Goal: Information Seeking & Learning: Learn about a topic

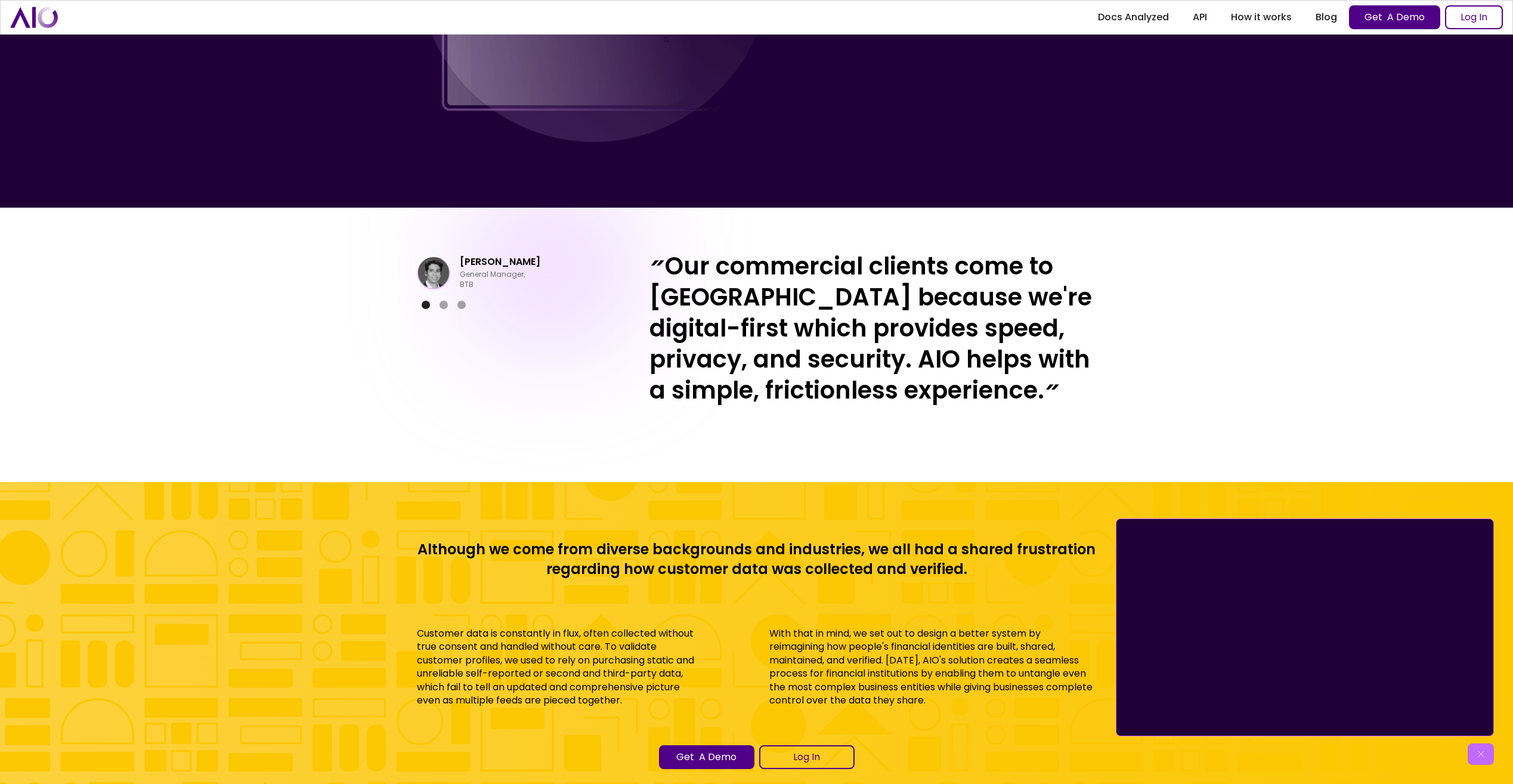
scroll to position [5278, 0]
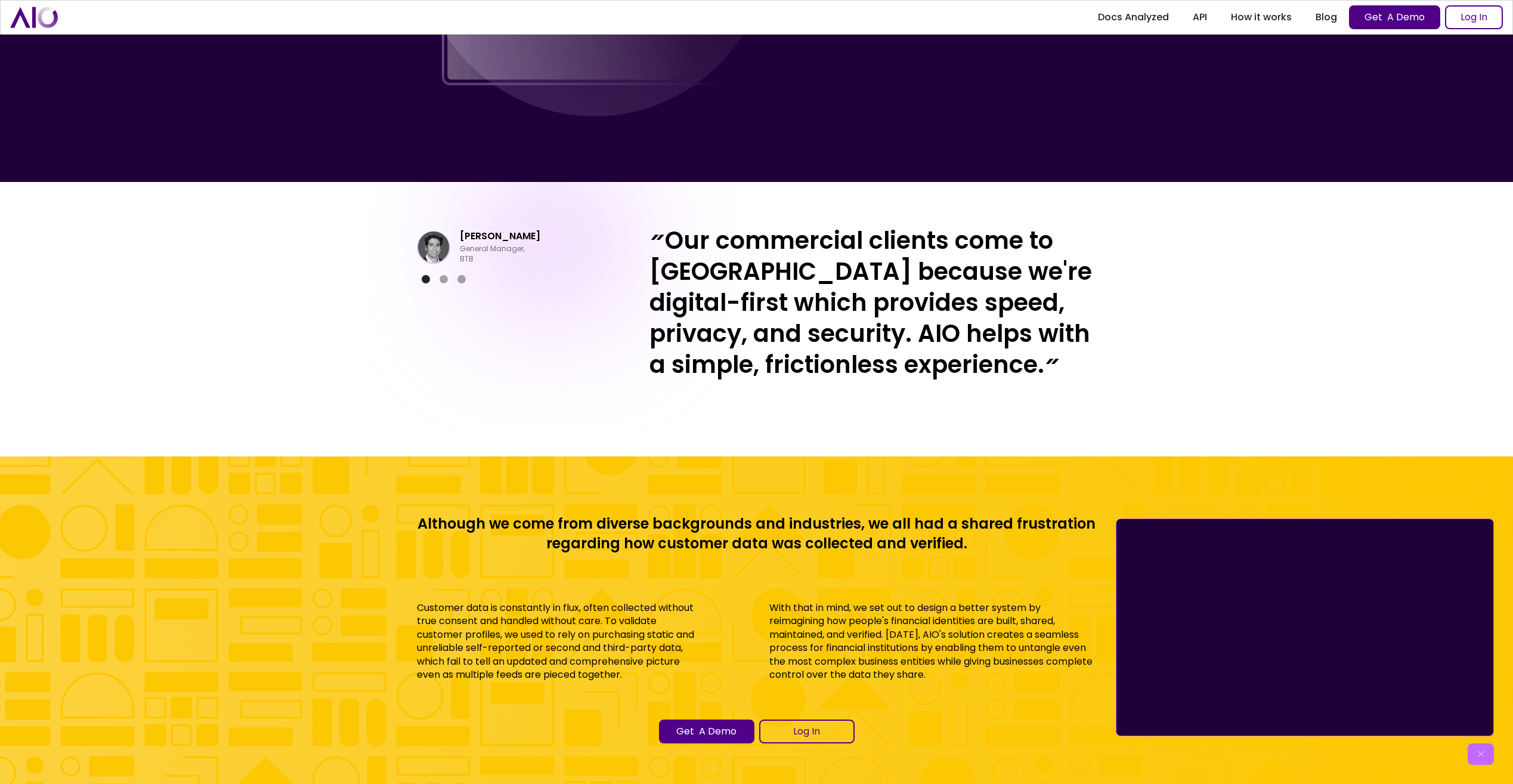
click at [441, 281] on div "Show slide 2 of 3" at bounding box center [444, 279] width 9 height 9
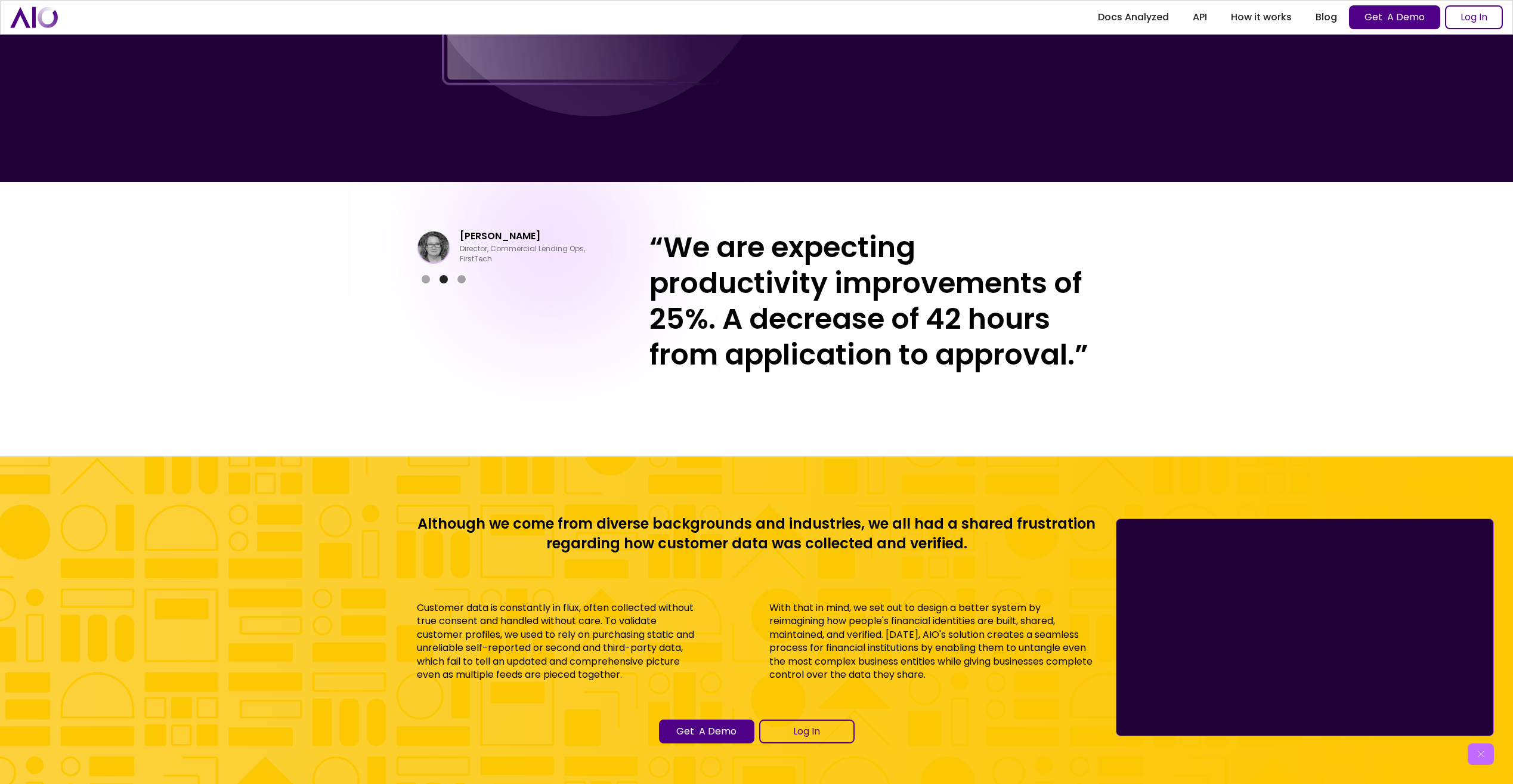
click at [462, 281] on div "Show slide 3 of 3" at bounding box center [462, 279] width 9 height 9
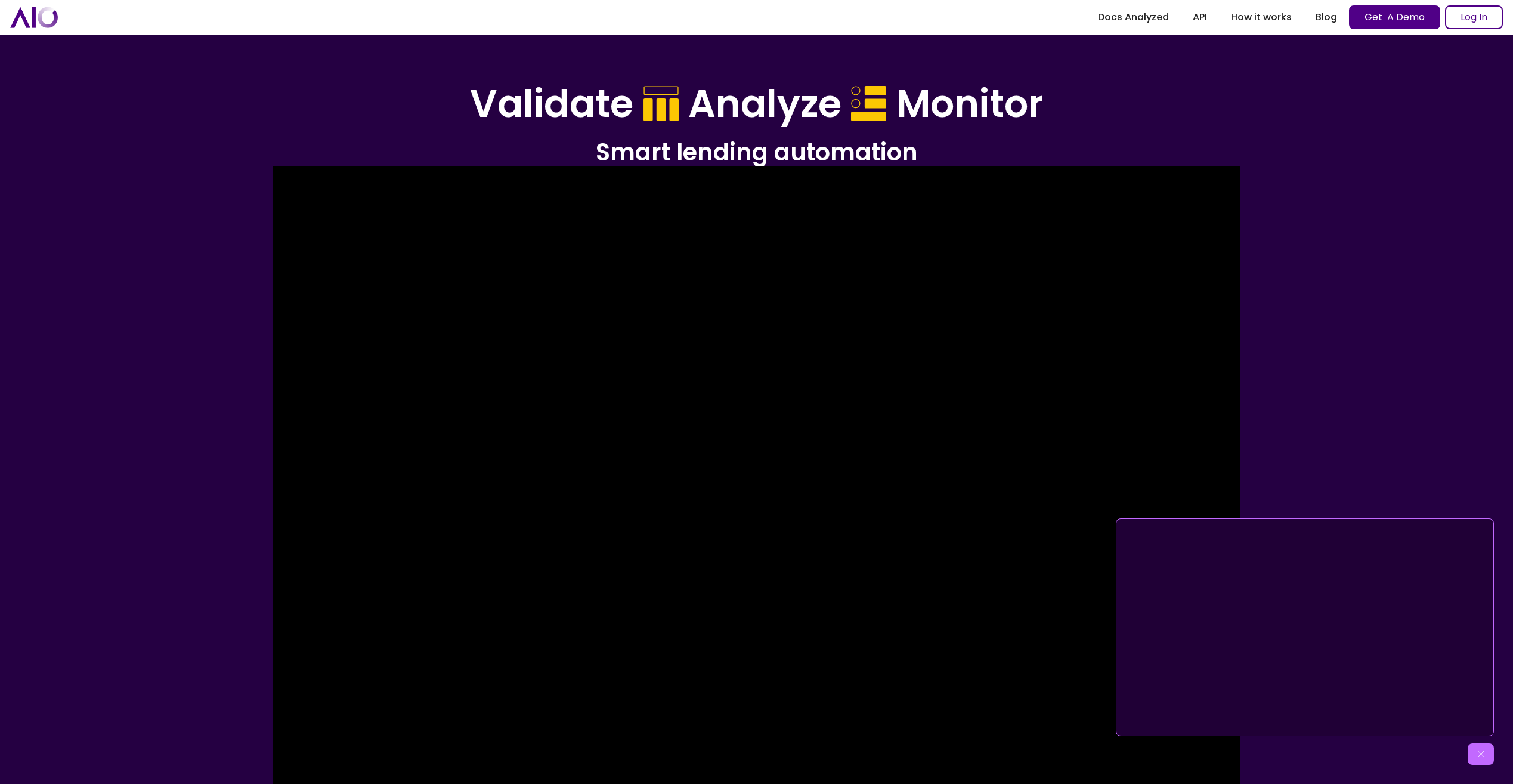
scroll to position [0, 0]
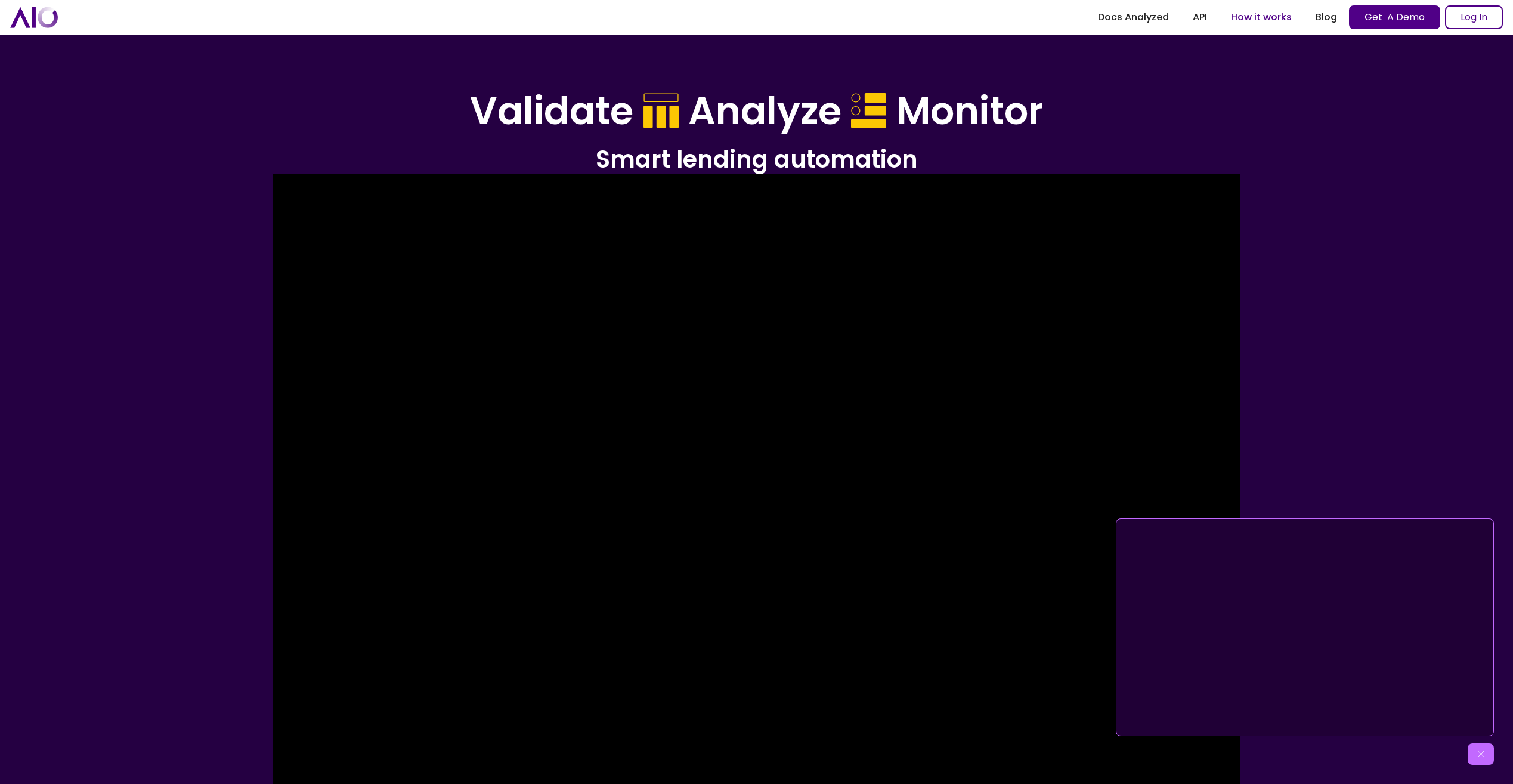
click at [1263, 13] on link "How it works" at bounding box center [1261, 17] width 85 height 21
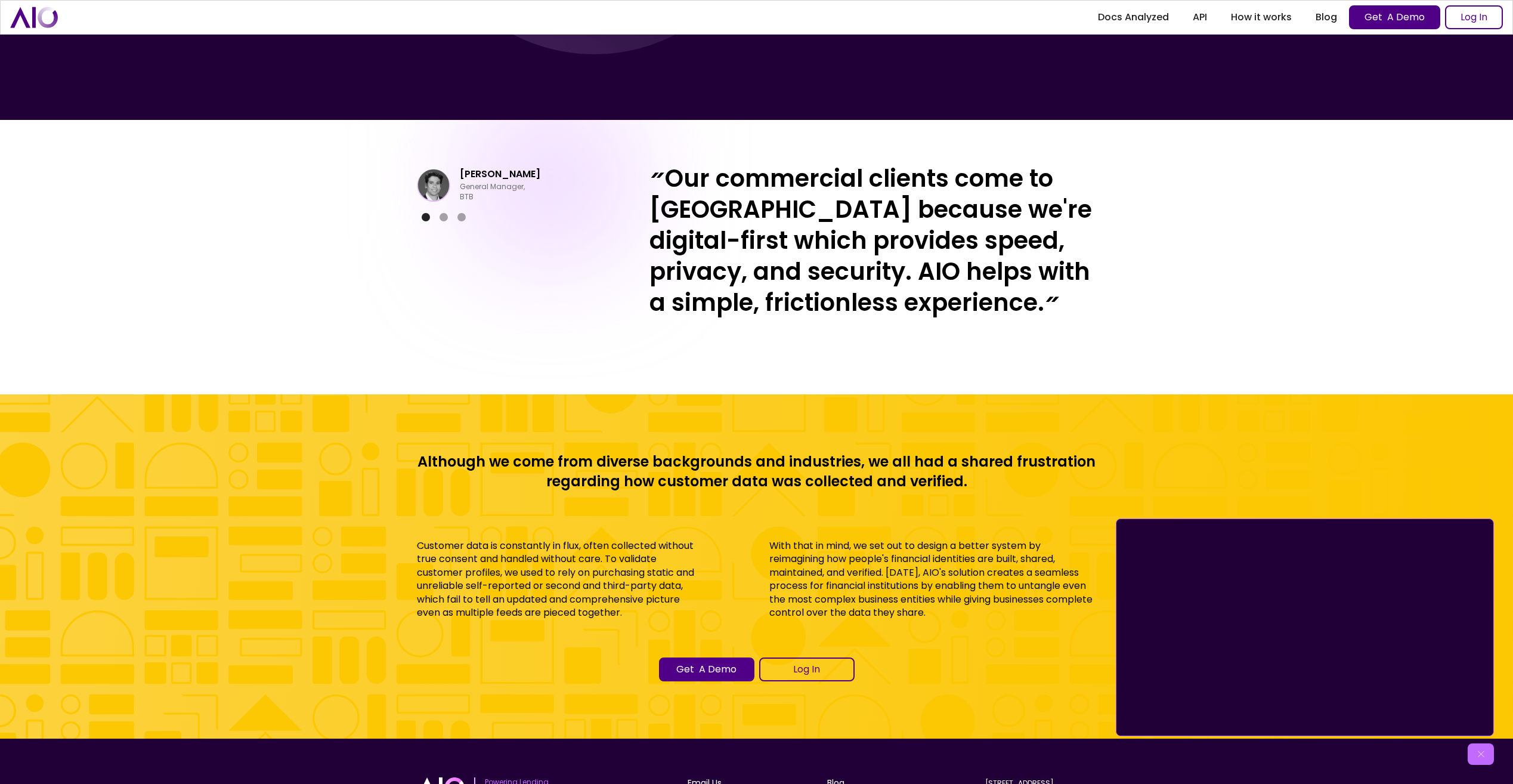
scroll to position [5468, 0]
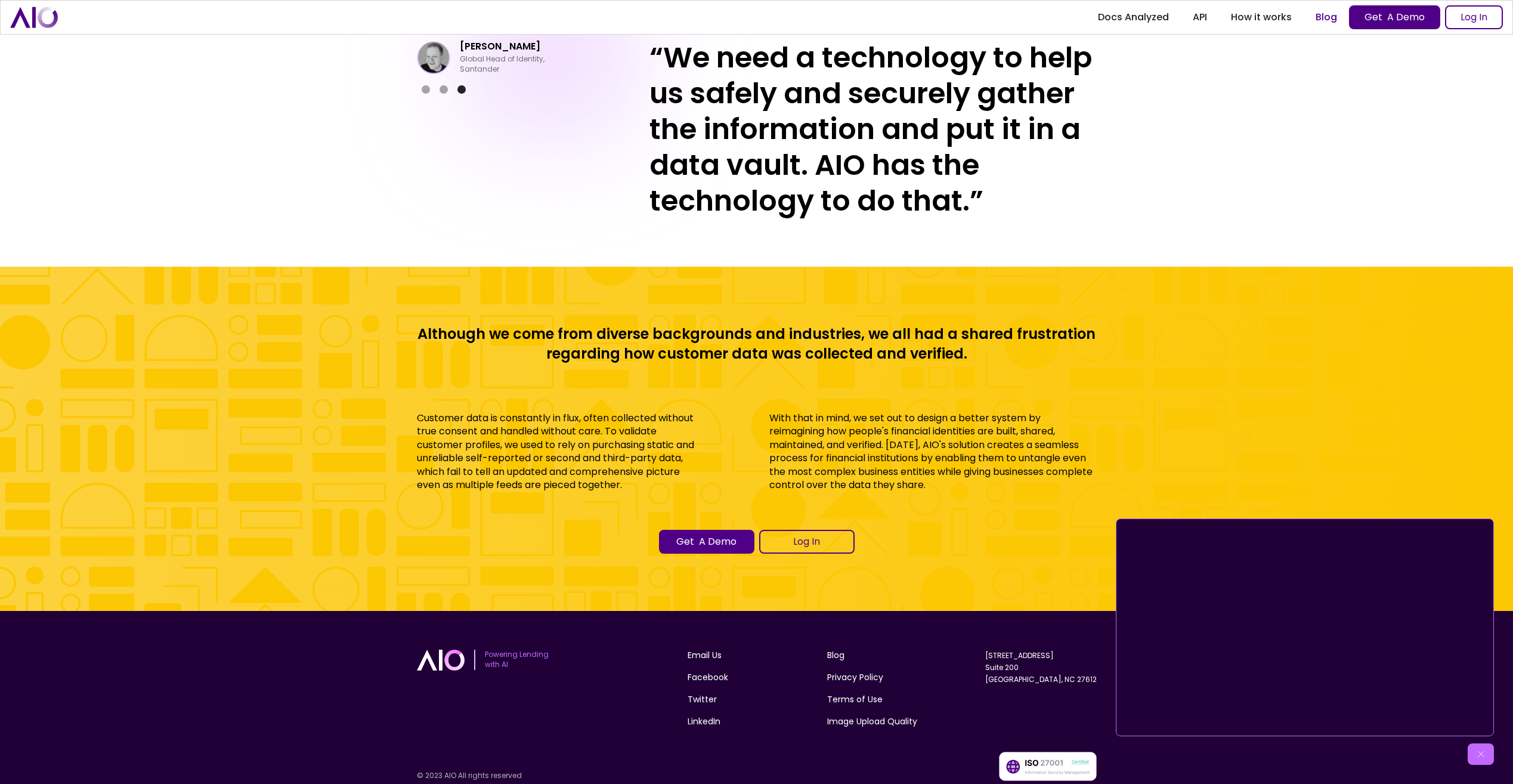
click at [1321, 15] on link "Blog" at bounding box center [1326, 17] width 45 height 21
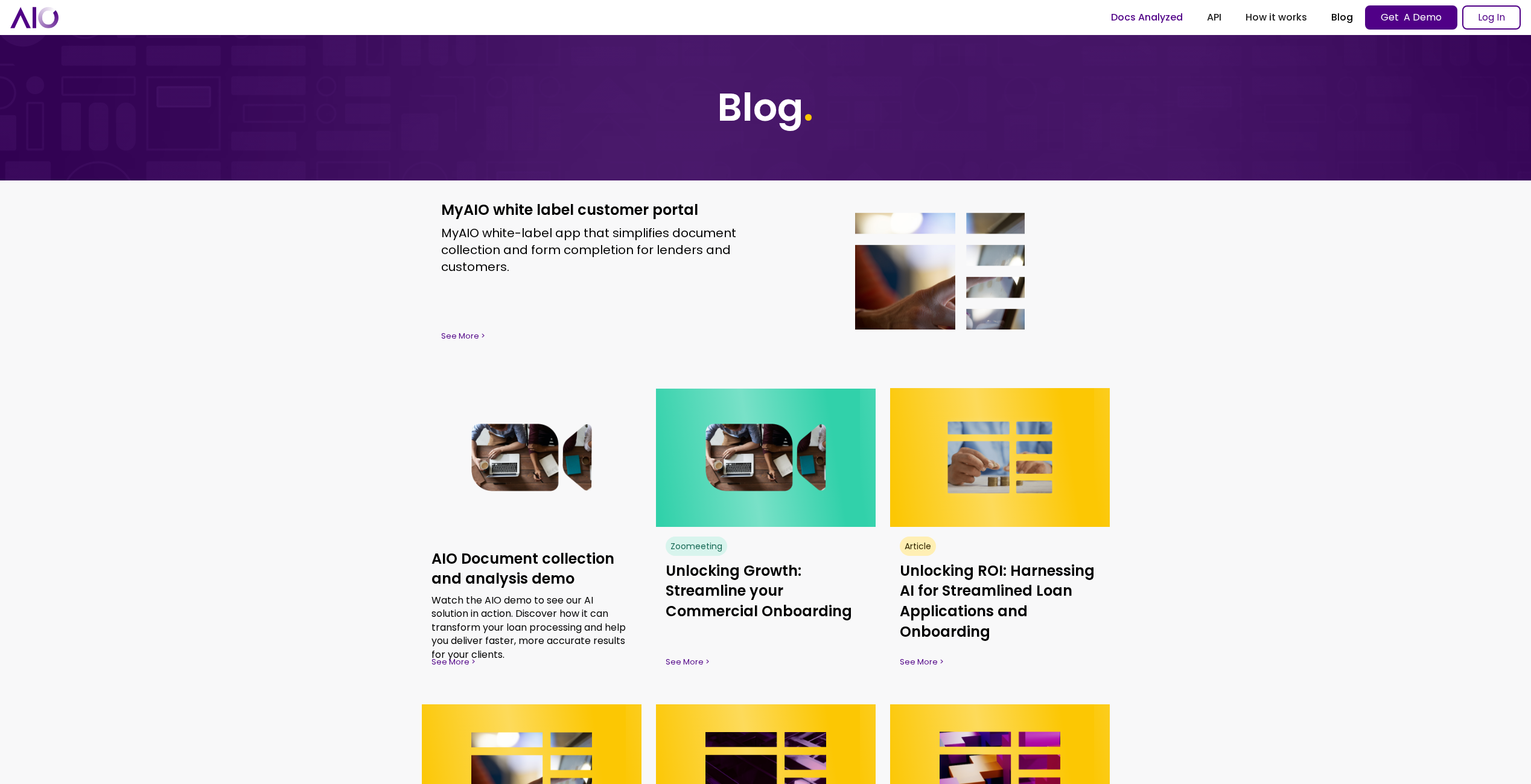
click at [1145, 19] on link "Docs Analyzed" at bounding box center [1147, 17] width 96 height 22
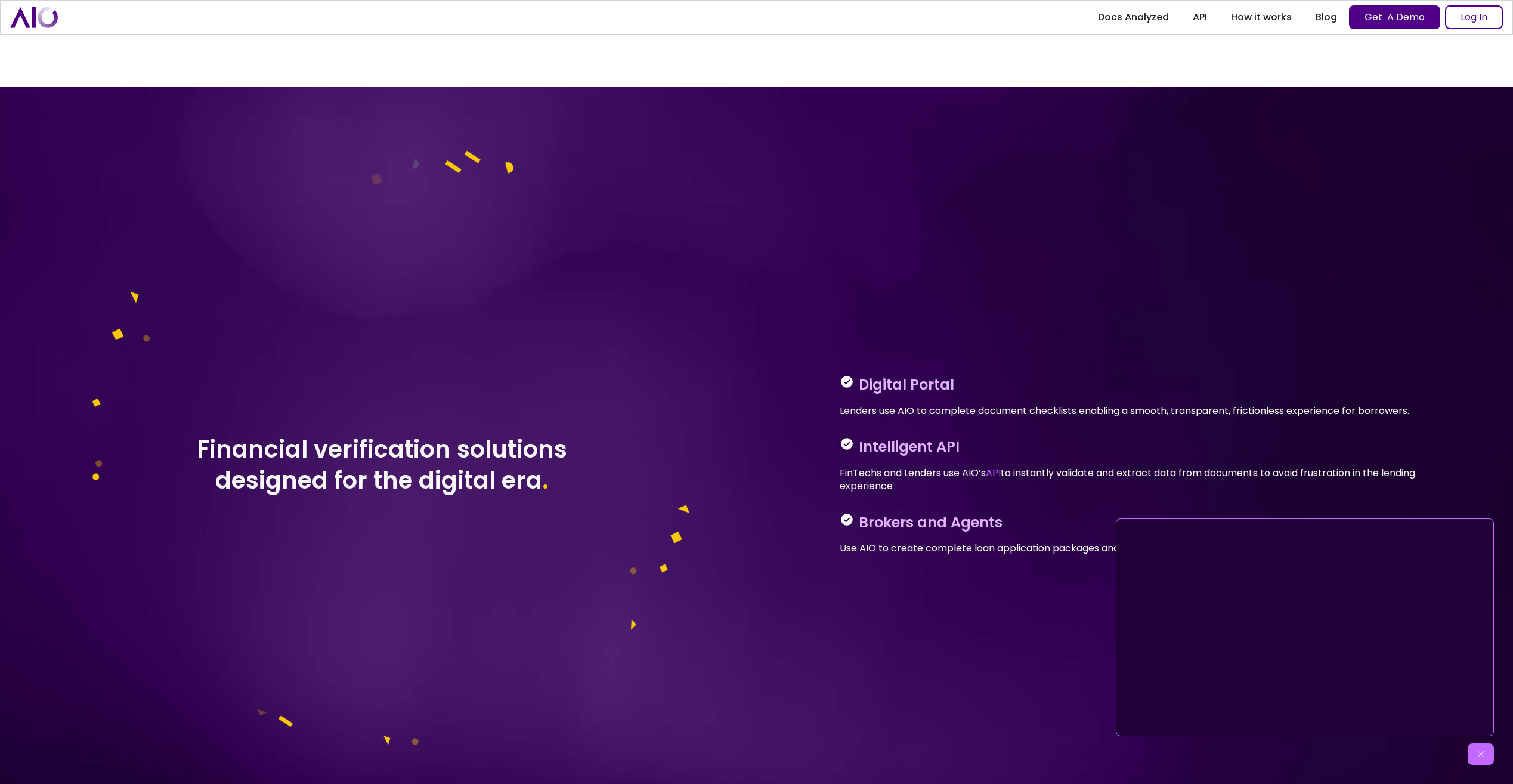
scroll to position [1890, 0]
